Goal: Task Accomplishment & Management: Complete application form

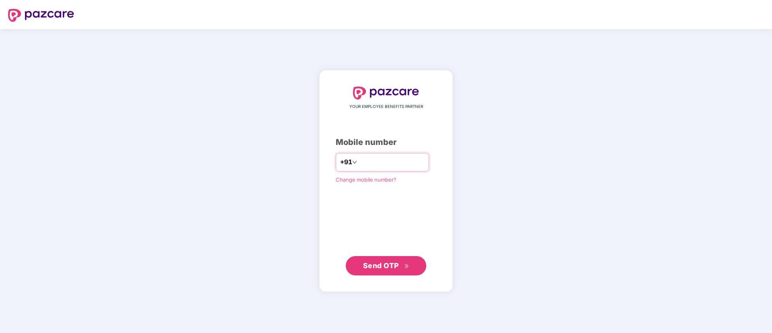
click at [378, 162] on input "number" at bounding box center [391, 162] width 66 height 13
type input "**********"
click at [364, 264] on span "Send OTP" at bounding box center [381, 265] width 36 height 8
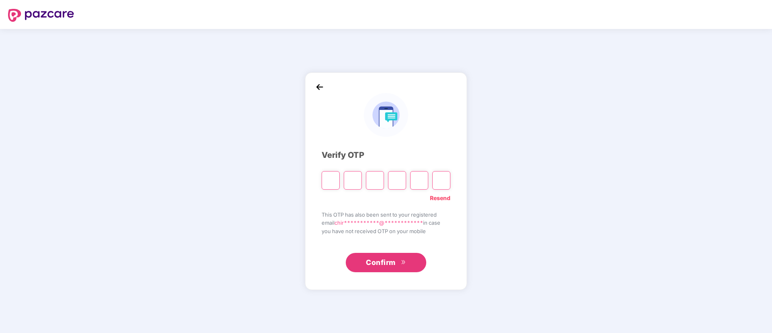
type input "*"
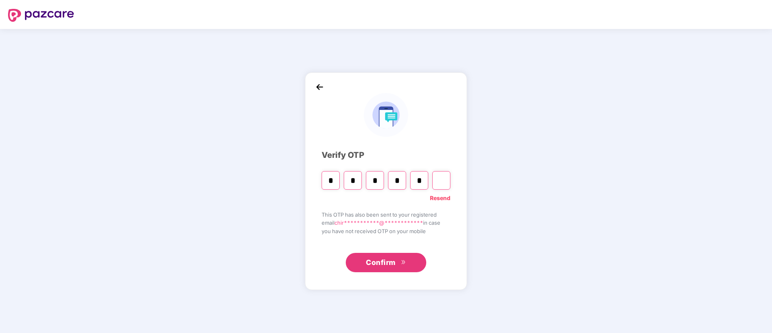
type input "*"
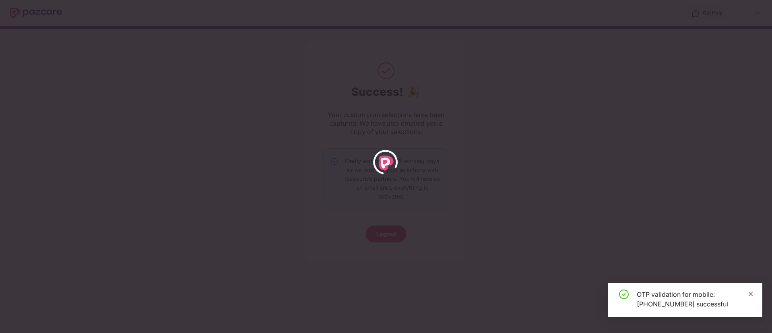
click at [752, 294] on icon "close" at bounding box center [751, 294] width 6 height 6
